Goal: Complete application form

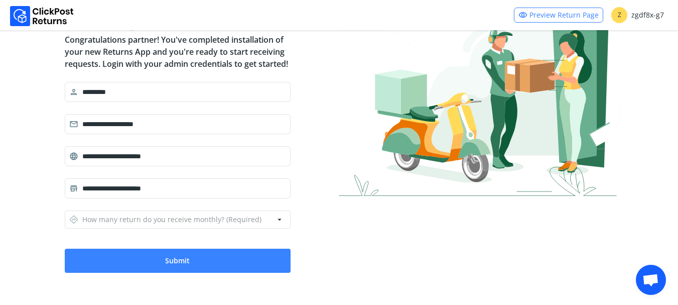
scroll to position [91, 0]
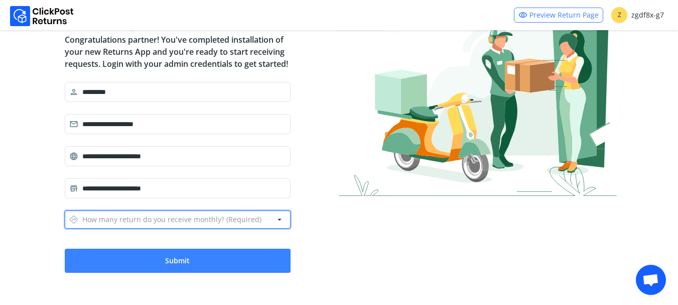
click at [225, 230] on form "**********" at bounding box center [178, 177] width 226 height 191
click at [273, 219] on button "directions How many return do you receive monthly? (Required) arrow_drop_down" at bounding box center [178, 219] width 226 height 18
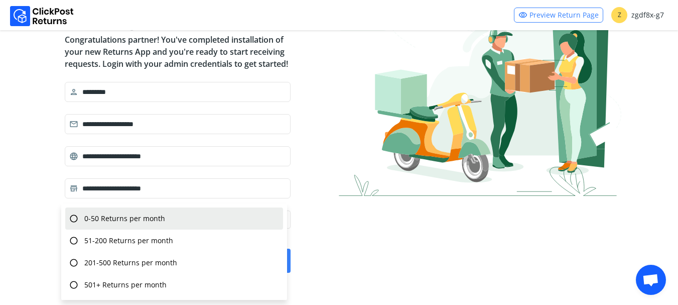
click at [179, 220] on div "radio_button_unchecked 0-50 Returns per month" at bounding box center [174, 218] width 218 height 22
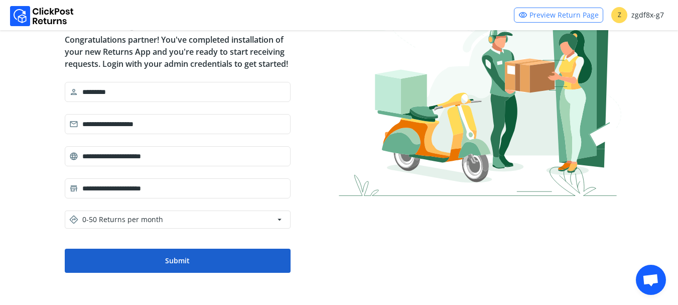
click at [175, 254] on button "Submit" at bounding box center [178, 260] width 226 height 24
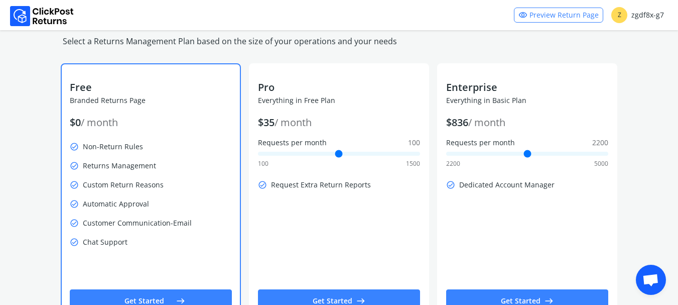
scroll to position [84, 0]
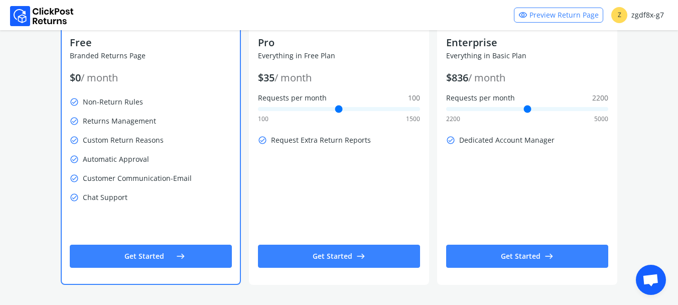
click at [157, 251] on button "Get Started east" at bounding box center [151, 255] width 162 height 23
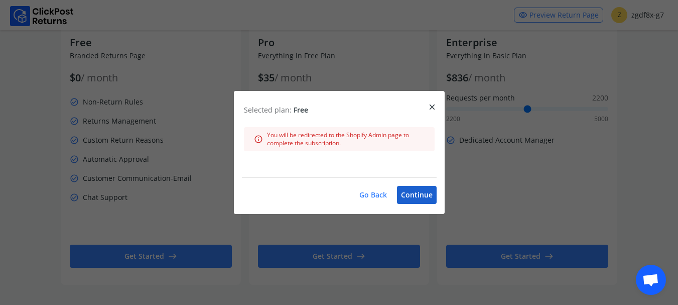
click at [426, 191] on button "Continue" at bounding box center [417, 195] width 40 height 18
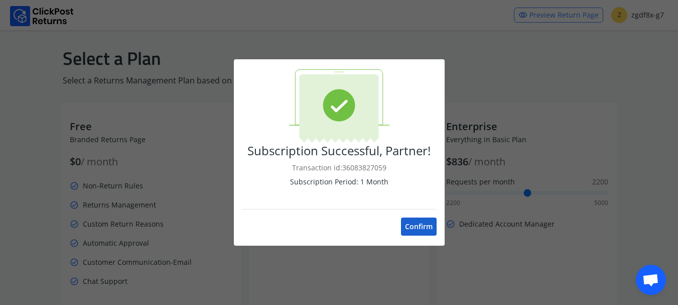
click at [417, 220] on button "Confirm" at bounding box center [419, 226] width 36 height 18
click at [417, 225] on button "Confirm" at bounding box center [419, 226] width 36 height 18
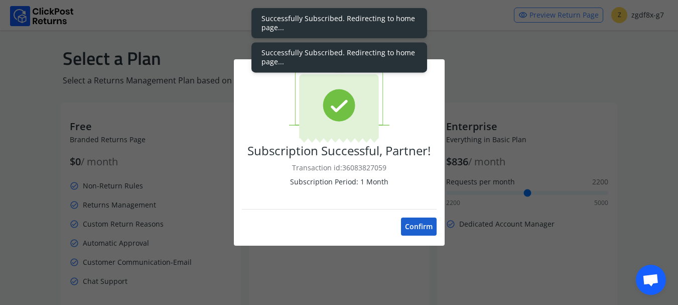
click at [414, 227] on button "Confirm" at bounding box center [419, 226] width 36 height 18
click at [543, 231] on div at bounding box center [339, 152] width 678 height 305
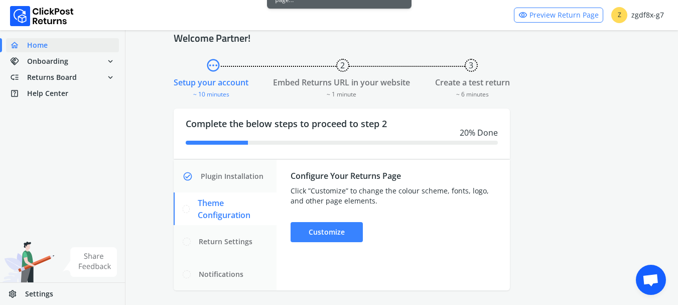
scroll to position [27, 0]
